Goal: Communication & Community: Answer question/provide support

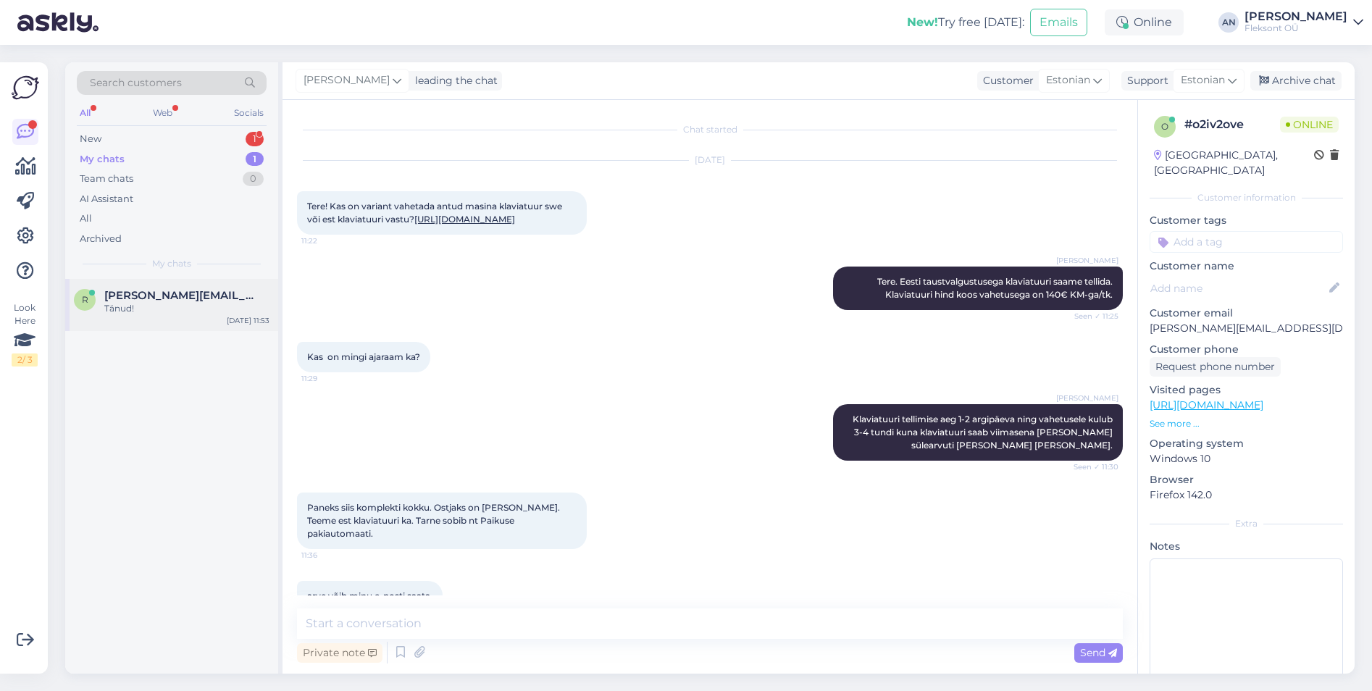
click at [189, 296] on span "[PERSON_NAME][EMAIL_ADDRESS][DOMAIN_NAME]" at bounding box center [179, 295] width 151 height 13
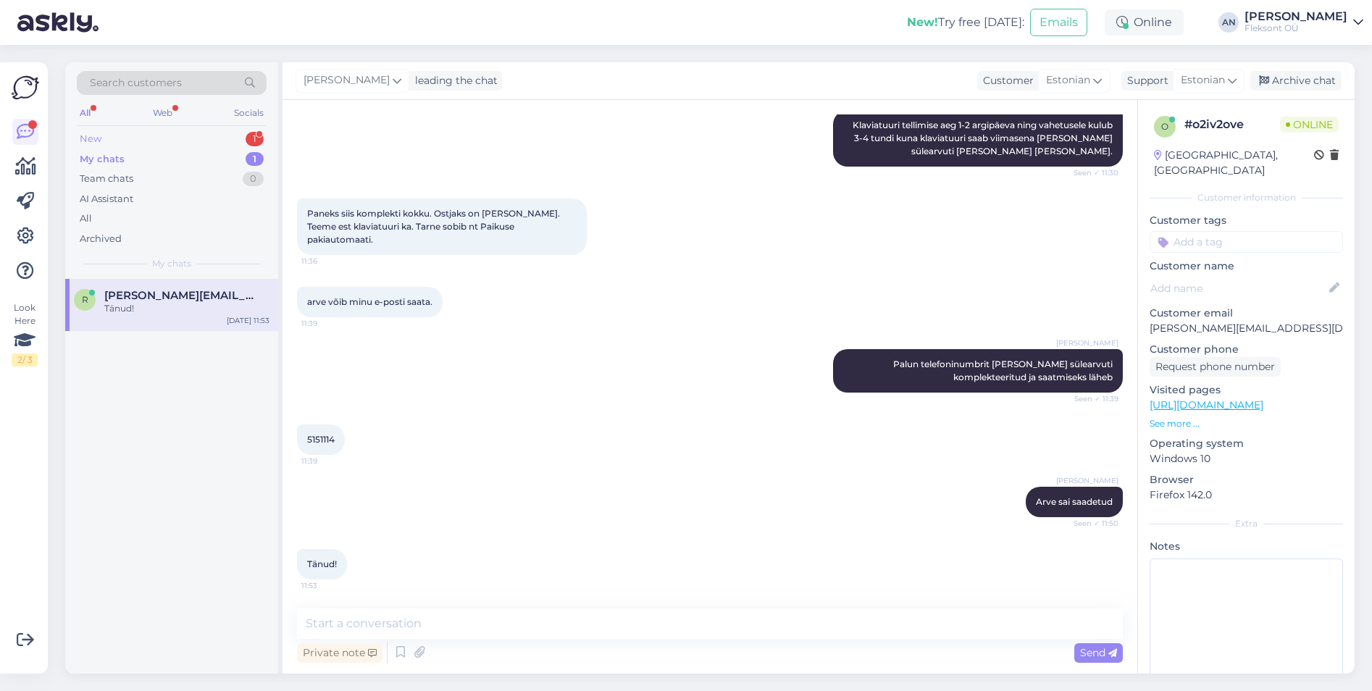
click at [146, 137] on div "New 1" at bounding box center [172, 139] width 190 height 20
click at [155, 305] on div "Ootan" at bounding box center [186, 308] width 165 height 13
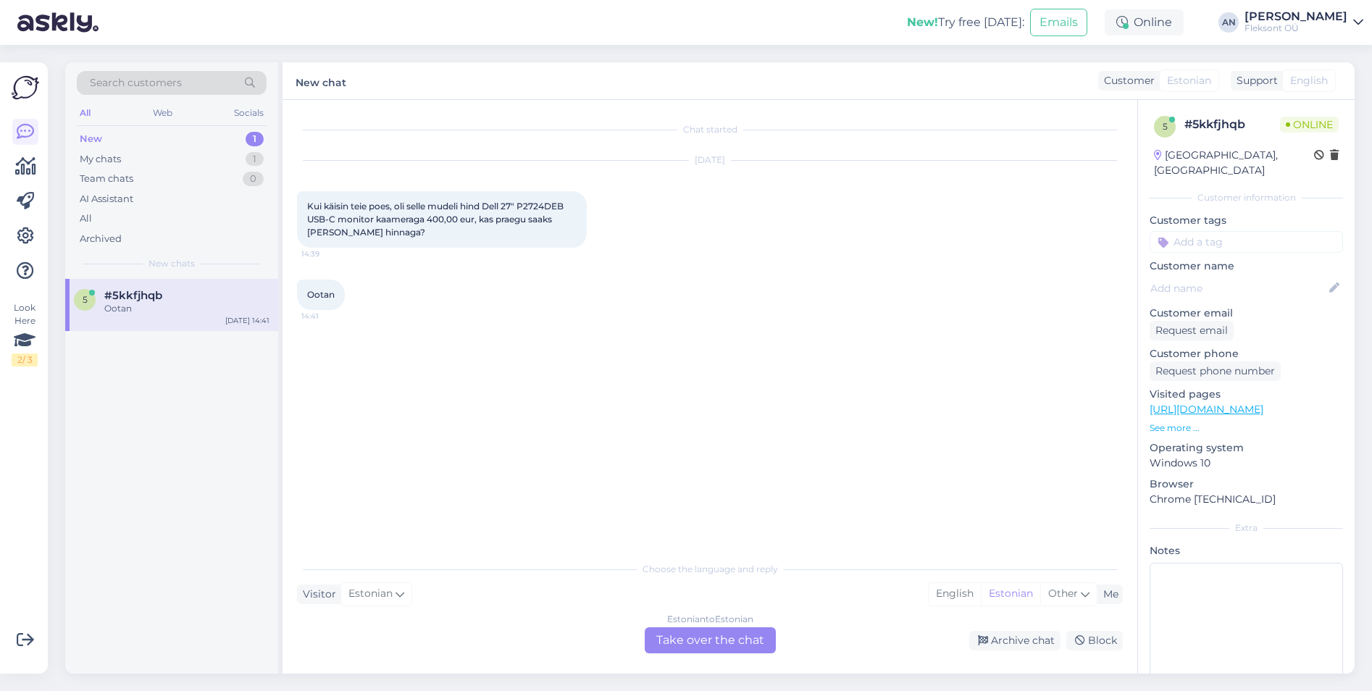
click at [521, 320] on div "Ootan 14:41" at bounding box center [710, 295] width 826 height 62
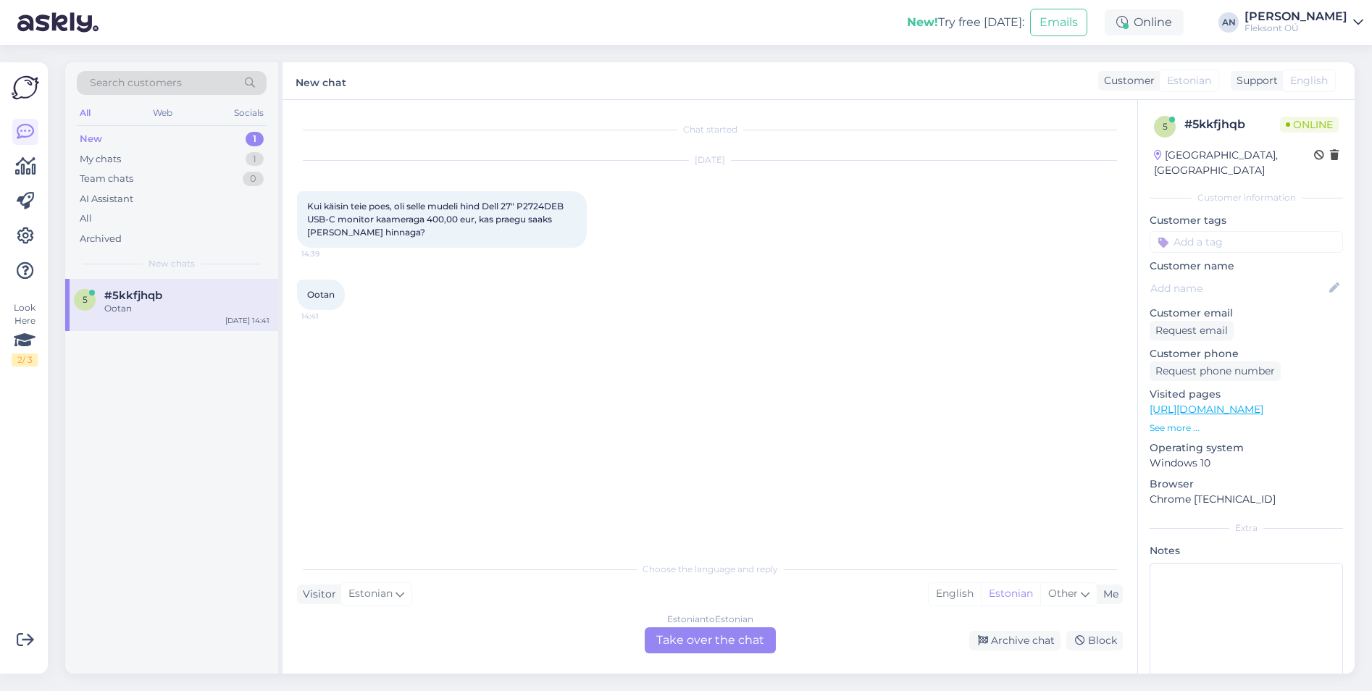
click at [521, 320] on div "Ootan 14:41" at bounding box center [710, 295] width 826 height 62
drag, startPoint x: 524, startPoint y: 203, endPoint x: 569, endPoint y: 209, distance: 45.3
click at [566, 209] on span "Kui käisin teie poes, oli selle mudeli hind Dell 27" P2724DEB USB-C monitor kaa…" at bounding box center [436, 219] width 259 height 37
copy span "P2724DEB"
click at [740, 641] on div "Estonian to Estonian Take over the chat" at bounding box center [710, 640] width 131 height 26
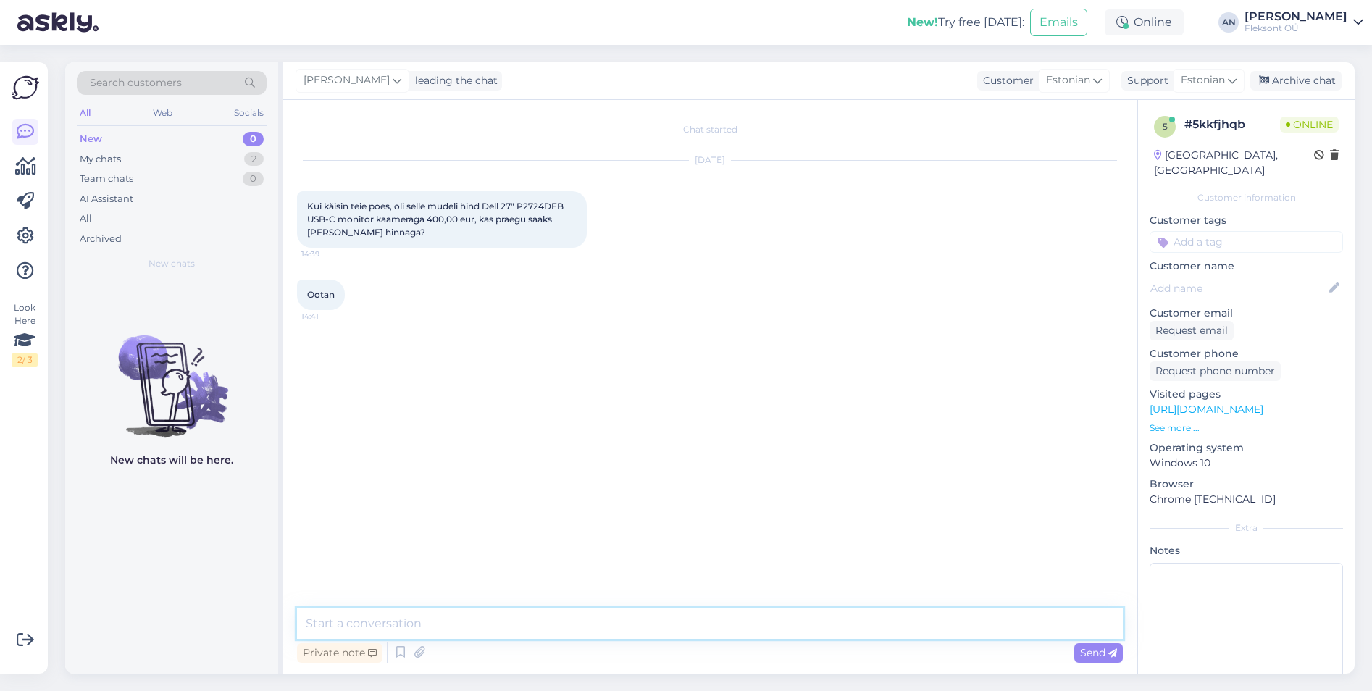
click at [591, 624] on textarea at bounding box center [710, 624] width 826 height 30
type textarea "Tere"
type textarea "E"
paste textarea "P2724DEB"
type textarea "P2724DEB toote hind on nüüd tõusnud ning pole võimalik sellise hinnaga teha"
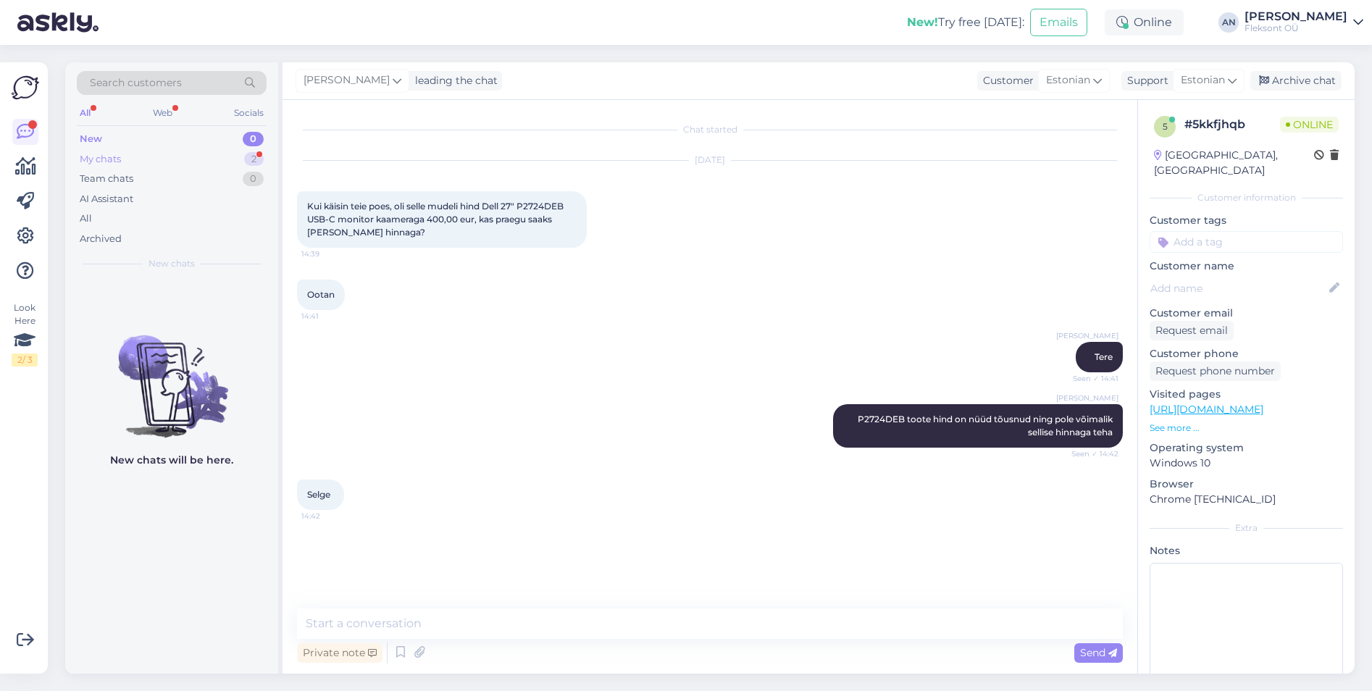
click at [100, 157] on div "My chats" at bounding box center [100, 159] width 41 height 14
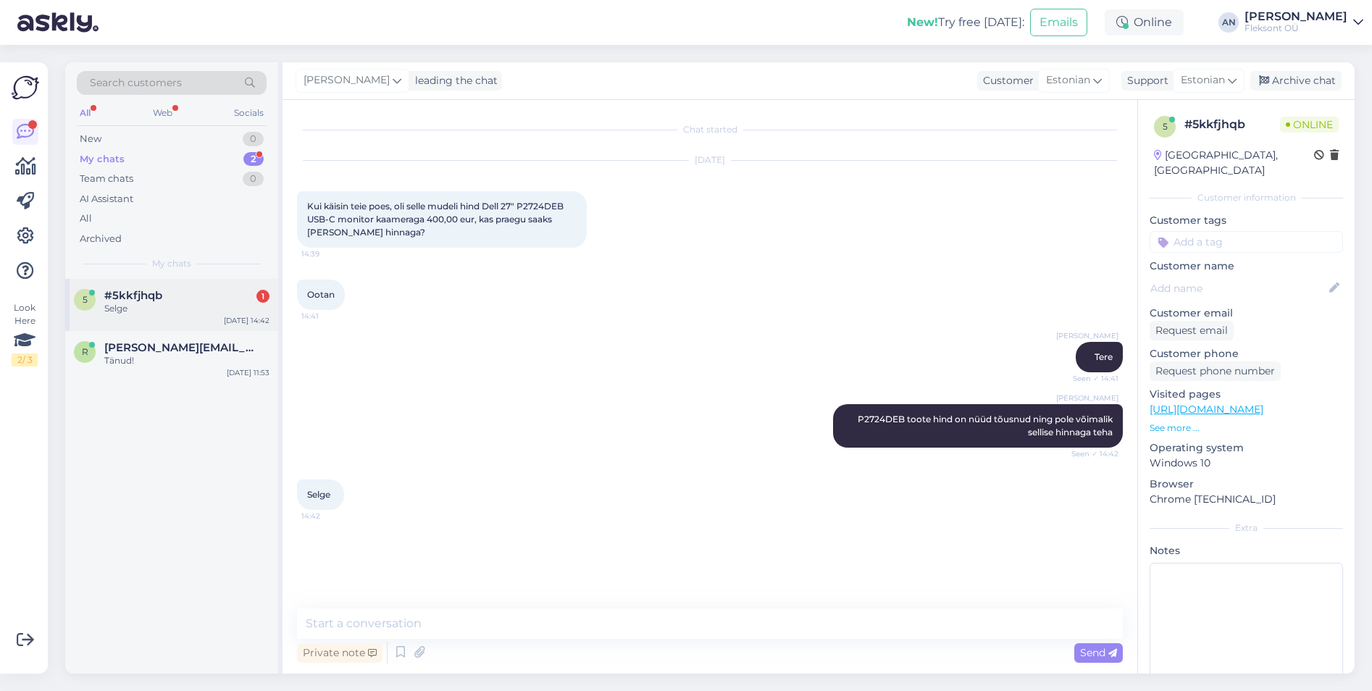
click at [141, 298] on span "#5kkfjhqb" at bounding box center [133, 295] width 58 height 13
click at [141, 340] on div "r [PERSON_NAME][EMAIL_ADDRESS][DOMAIN_NAME] Tänud! [DATE] 11:53" at bounding box center [171, 357] width 213 height 52
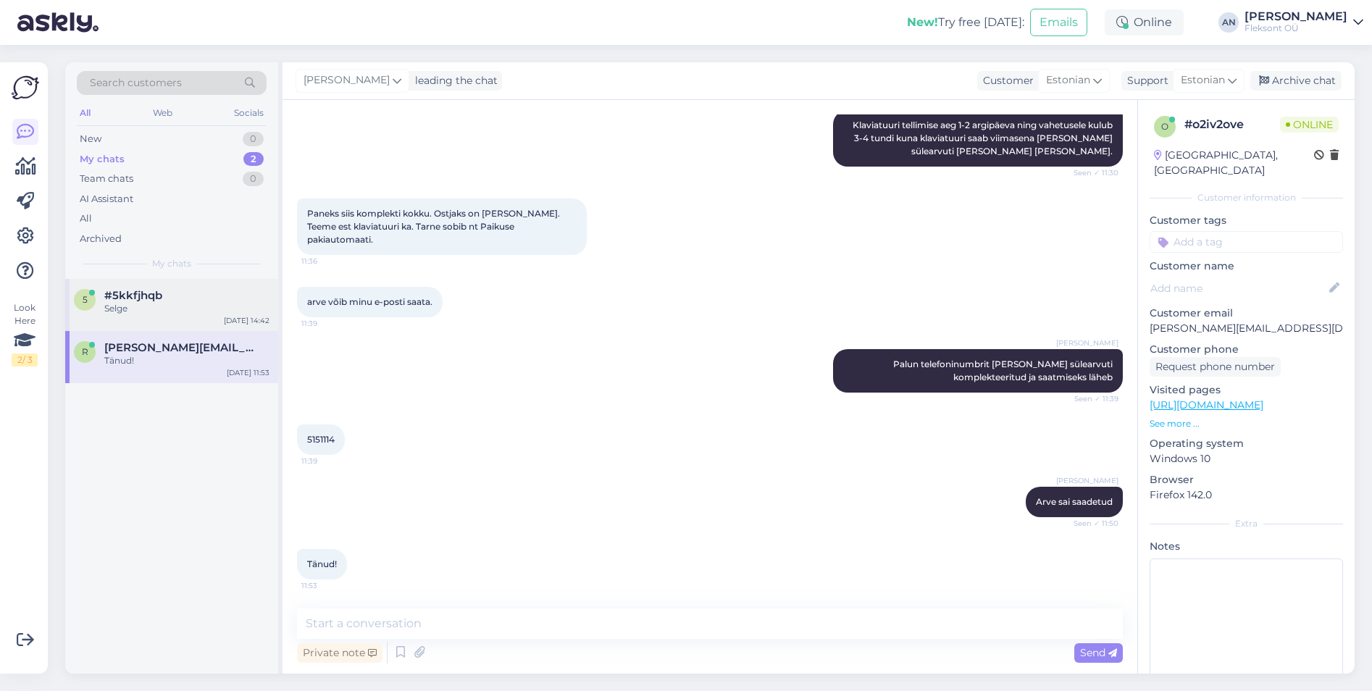
click at [156, 296] on span "#5kkfjhqb" at bounding box center [133, 295] width 58 height 13
